Goal: Navigation & Orientation: Understand site structure

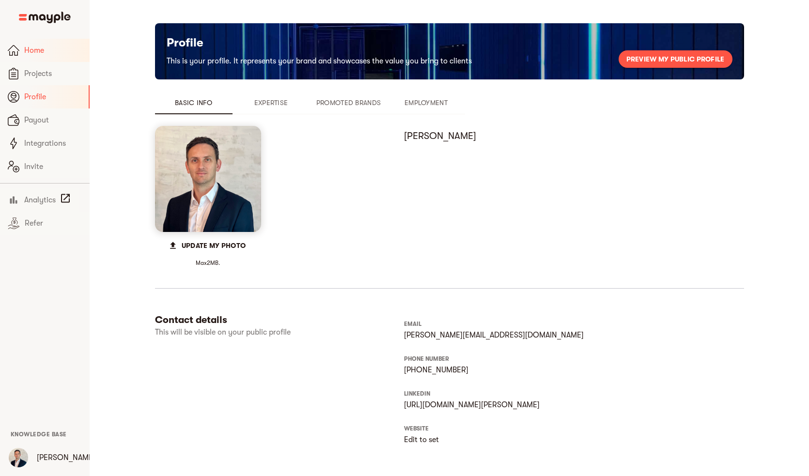
click at [44, 53] on span "Home" at bounding box center [53, 51] width 58 height 12
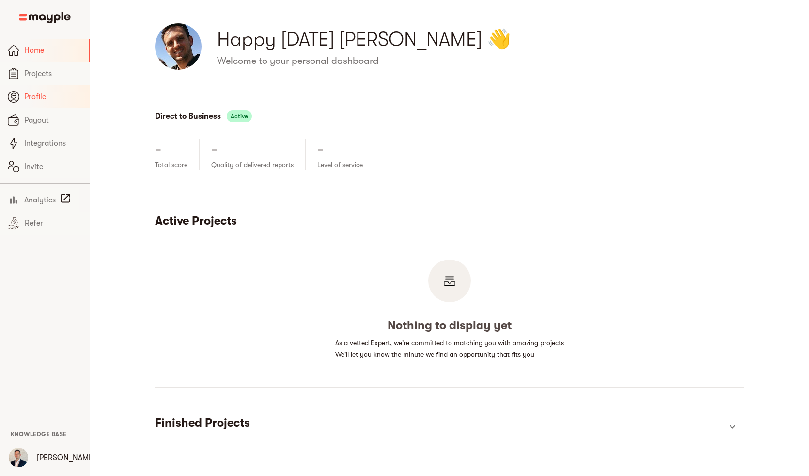
click at [45, 98] on span "Profile" at bounding box center [53, 97] width 58 height 12
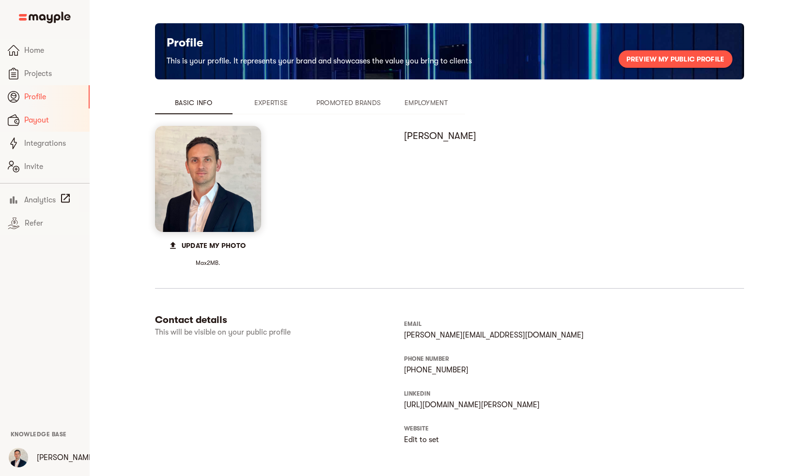
click at [43, 116] on span "Payout" at bounding box center [53, 120] width 58 height 12
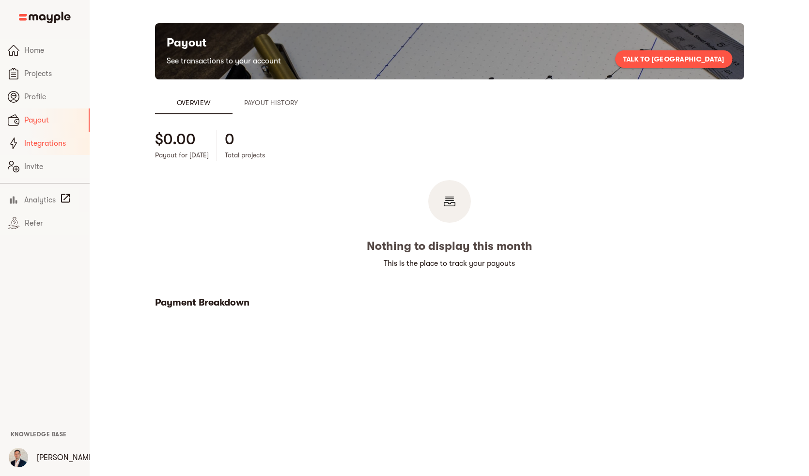
click at [51, 146] on span "Integrations" at bounding box center [53, 144] width 58 height 12
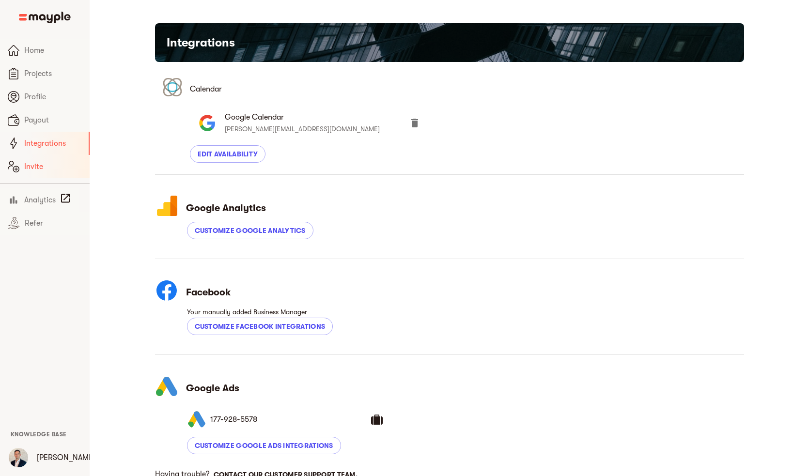
click at [41, 165] on span "Invite" at bounding box center [53, 167] width 58 height 12
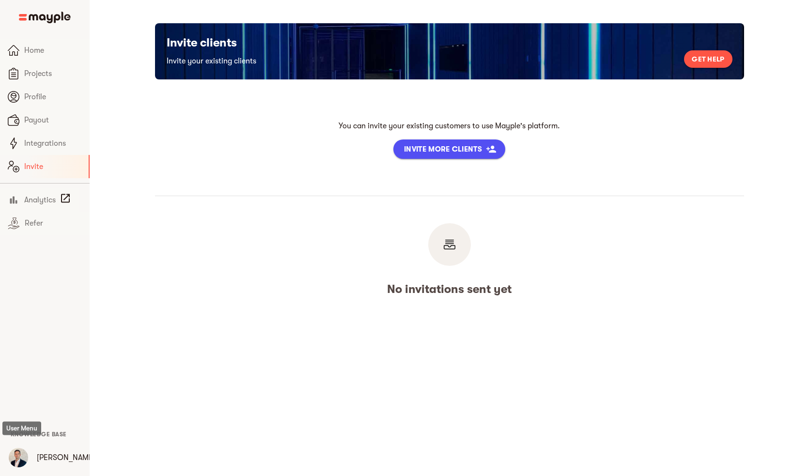
click at [18, 458] on img "button" at bounding box center [18, 457] width 19 height 19
click at [43, 401] on div at bounding box center [404, 238] width 809 height 476
click at [36, 47] on span "Home" at bounding box center [53, 51] width 58 height 12
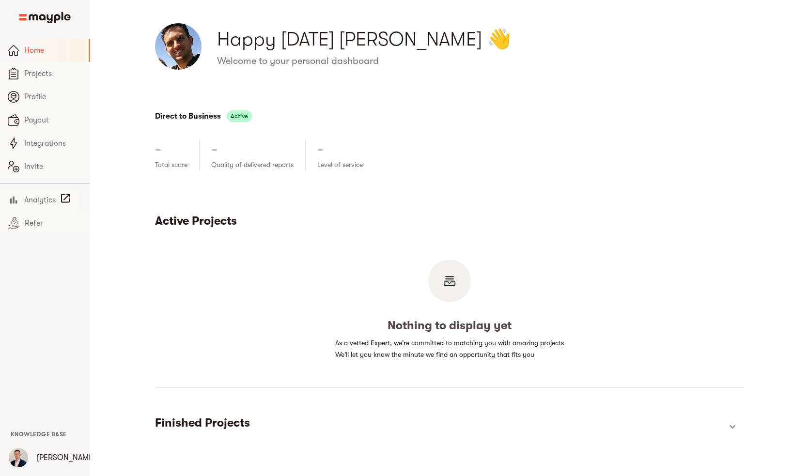
click at [172, 47] on img at bounding box center [178, 46] width 47 height 47
click at [39, 75] on span "Projects" at bounding box center [53, 74] width 58 height 12
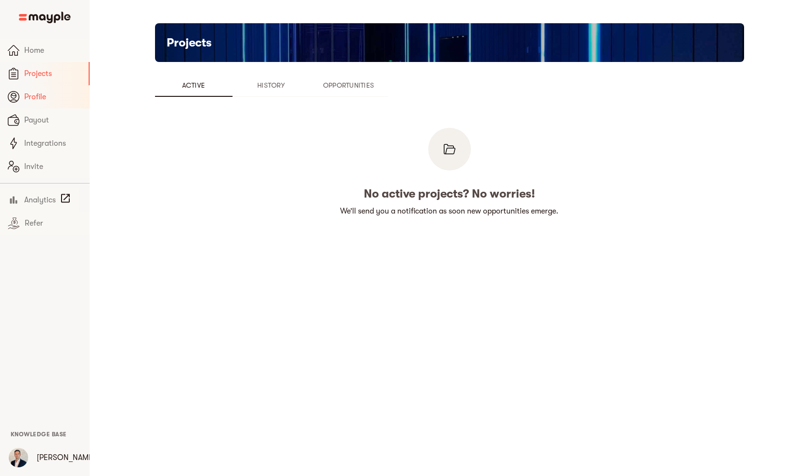
click at [38, 100] on span "Profile" at bounding box center [53, 97] width 58 height 12
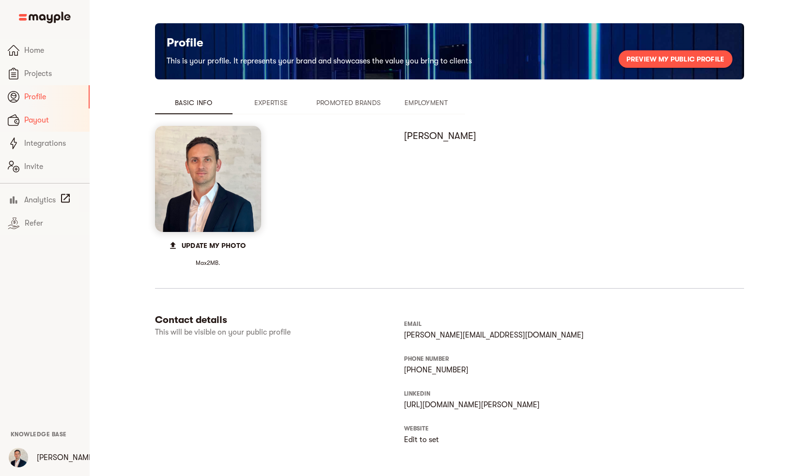
click at [38, 114] on span "Payout" at bounding box center [53, 120] width 58 height 12
